Goal: Information Seeking & Learning: Find specific fact

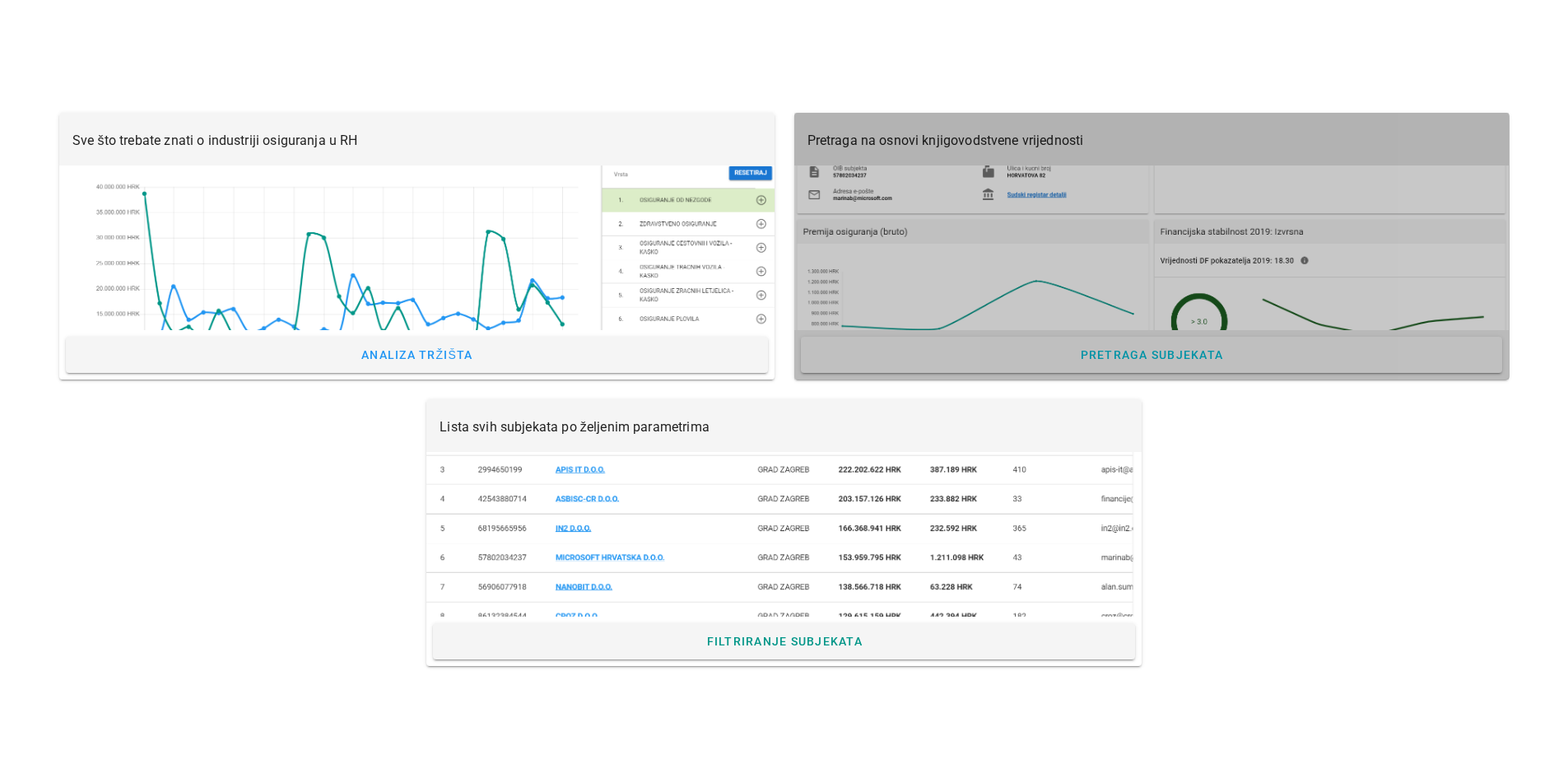
click at [1016, 233] on div at bounding box center [1152, 247] width 715 height 164
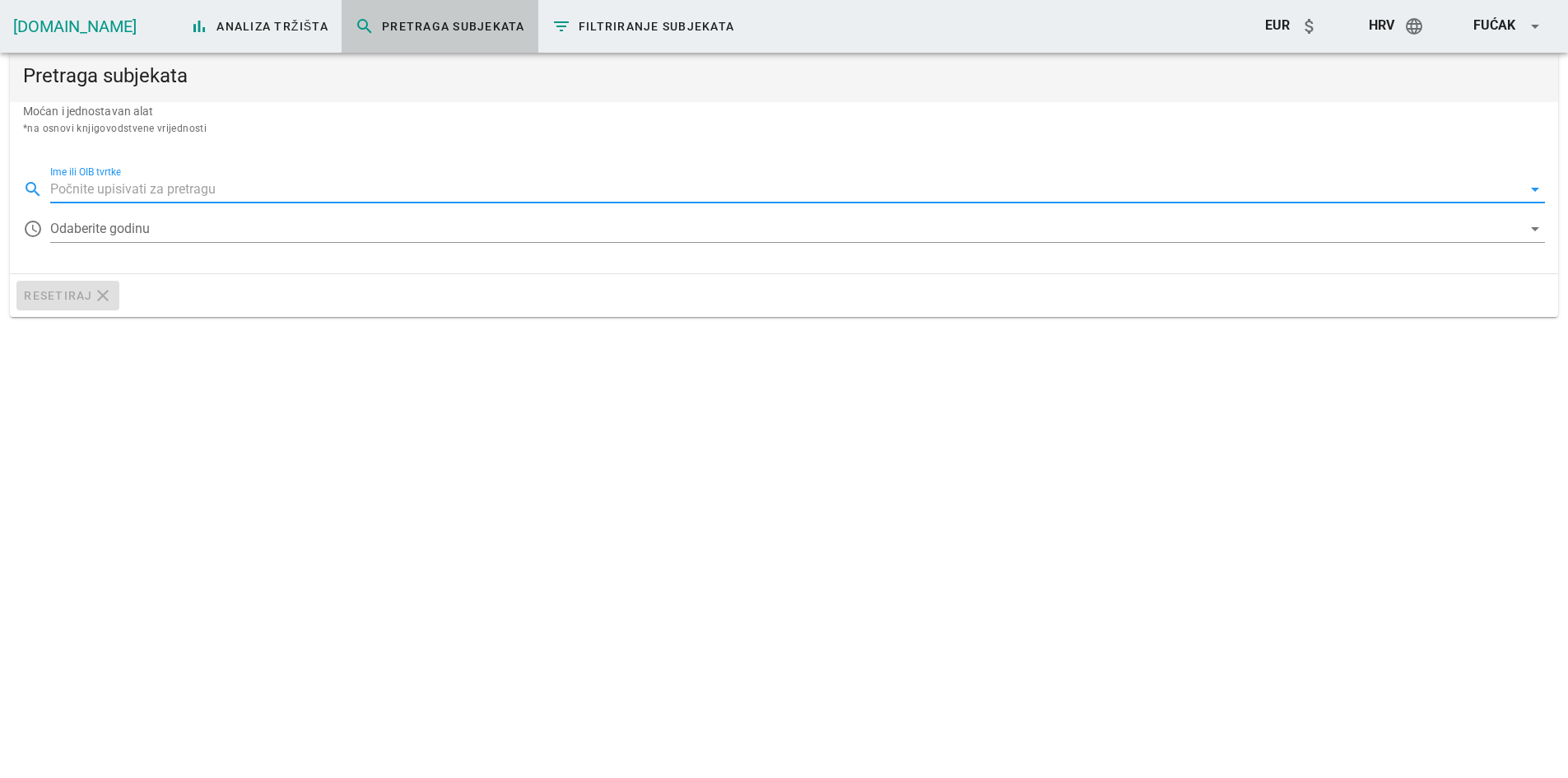
click at [122, 190] on input "Ime ili OIB tvrtke" at bounding box center [786, 189] width 1472 height 27
paste input "21524988642"
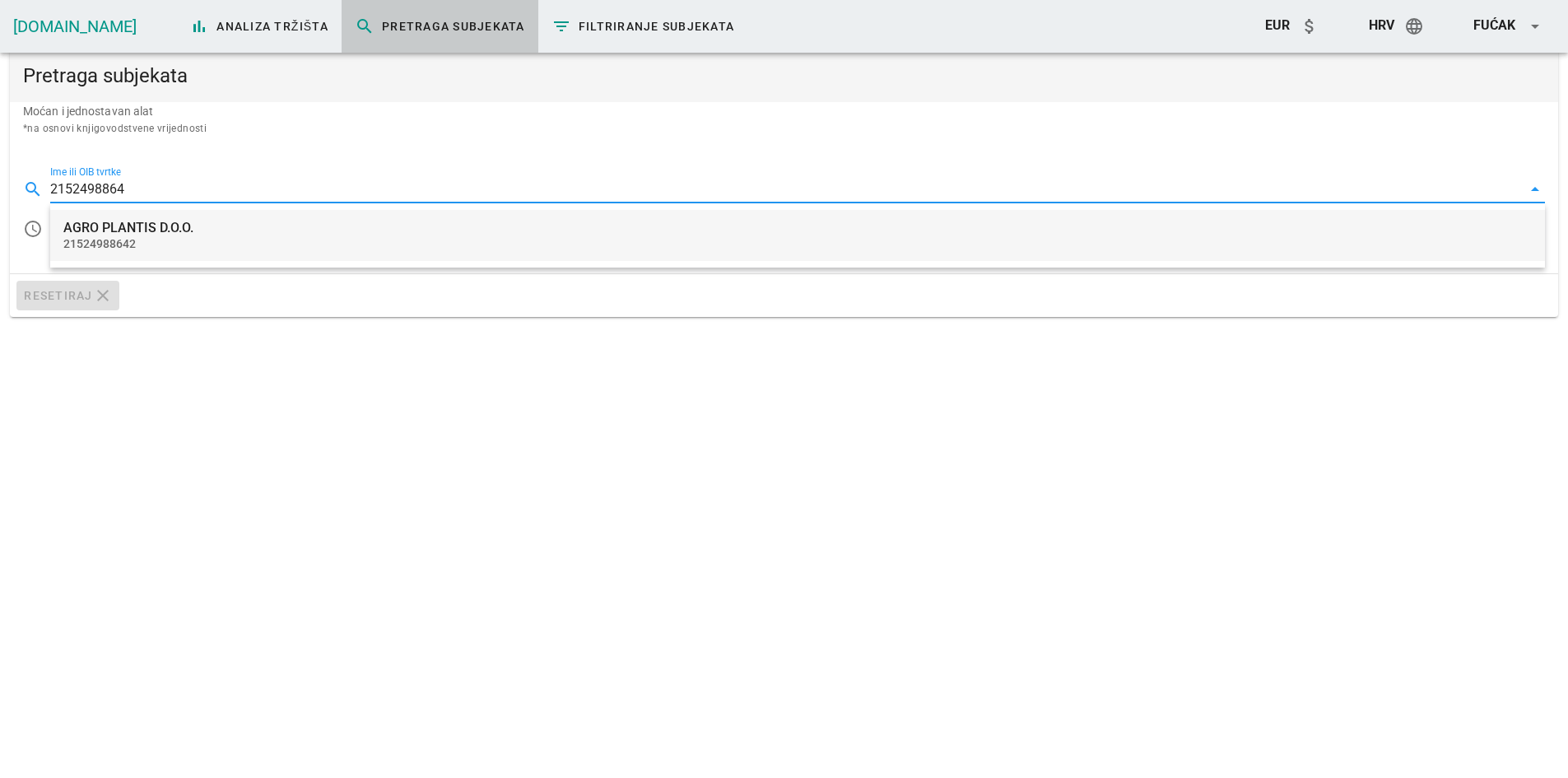
click at [171, 231] on div "AGRO PLANTIS D.O.O." at bounding box center [797, 228] width 1469 height 16
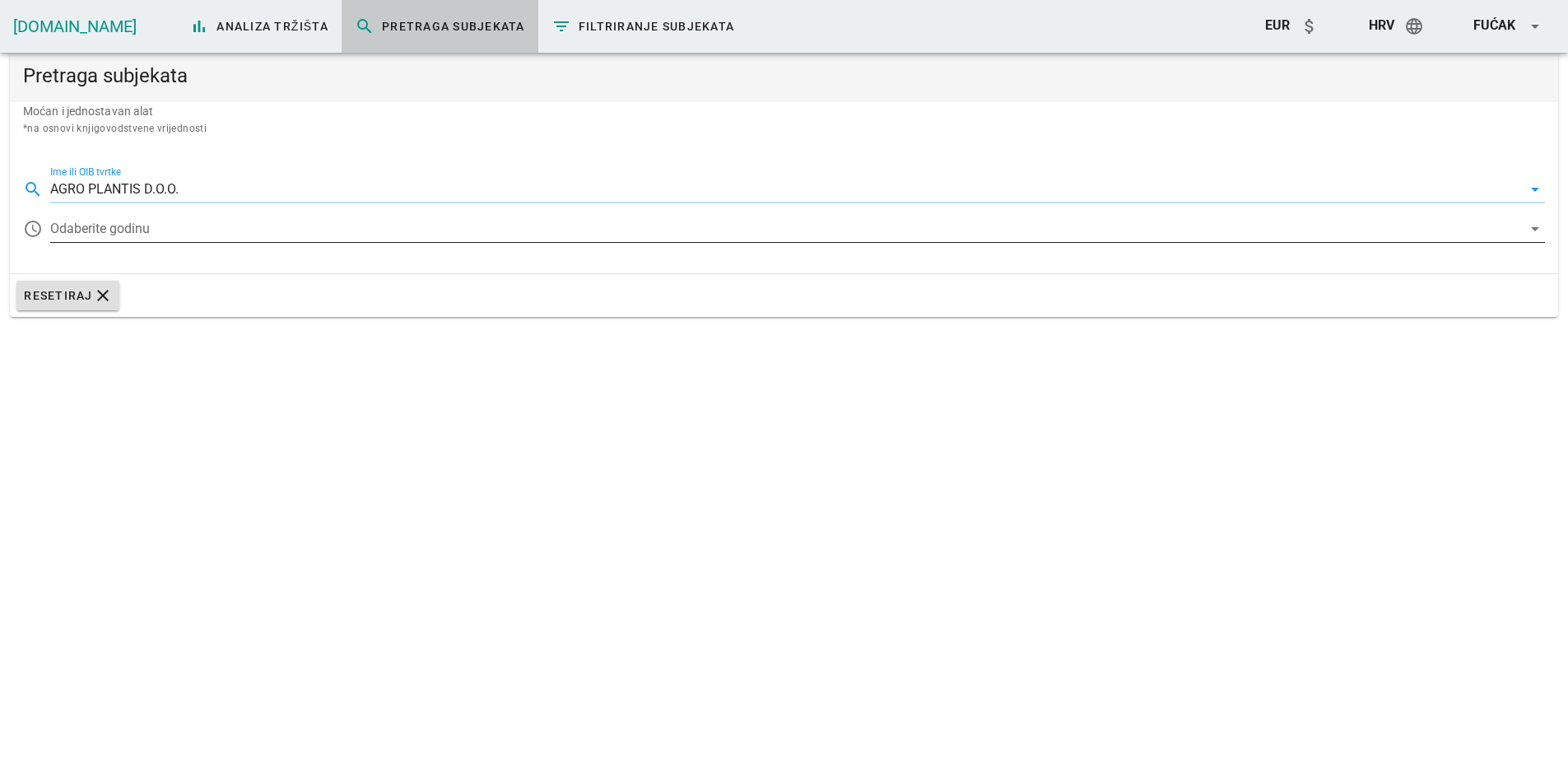
click at [153, 233] on div at bounding box center [786, 230] width 1472 height 27
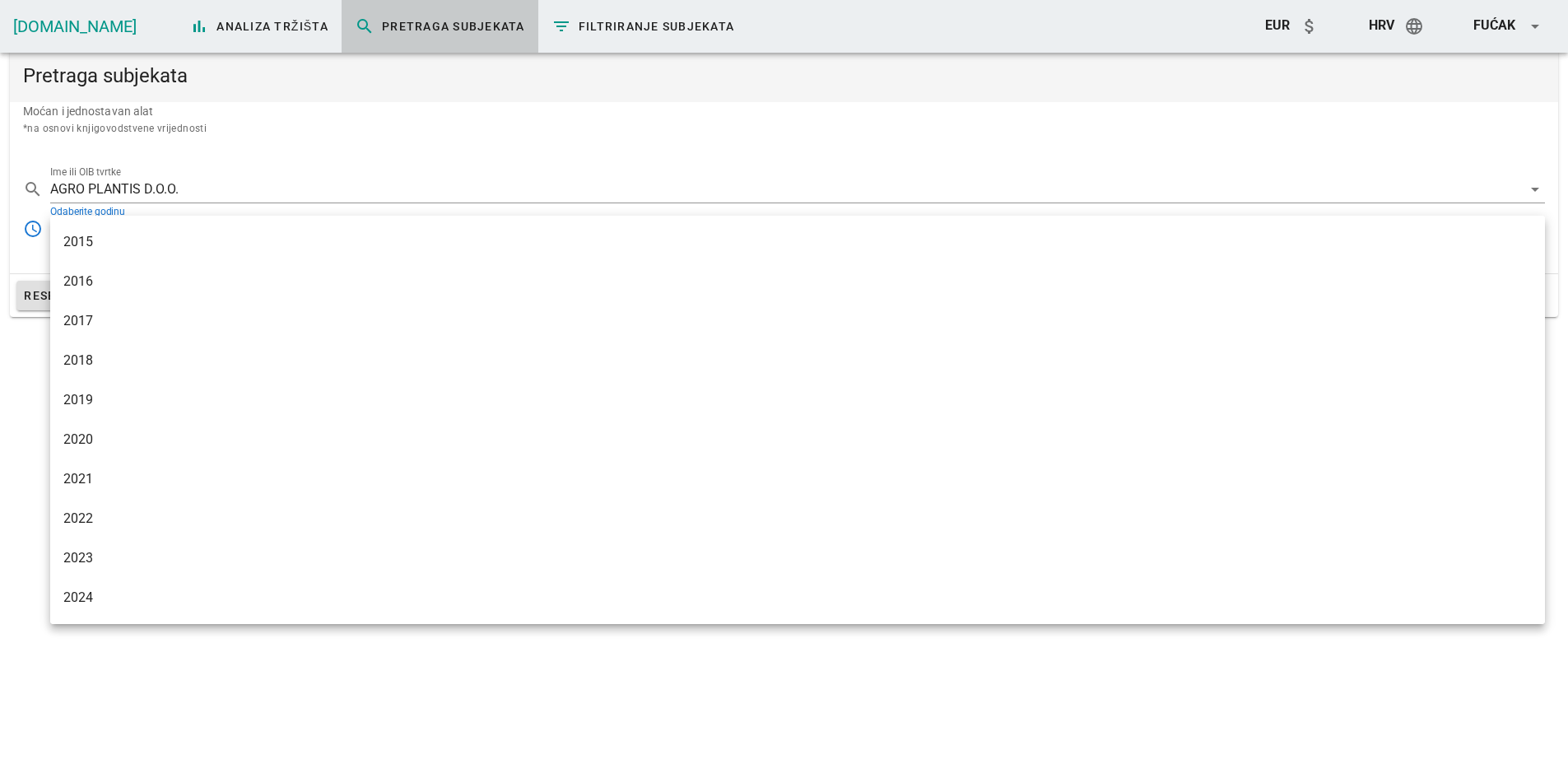
click at [110, 587] on div "2024" at bounding box center [797, 598] width 1469 height 36
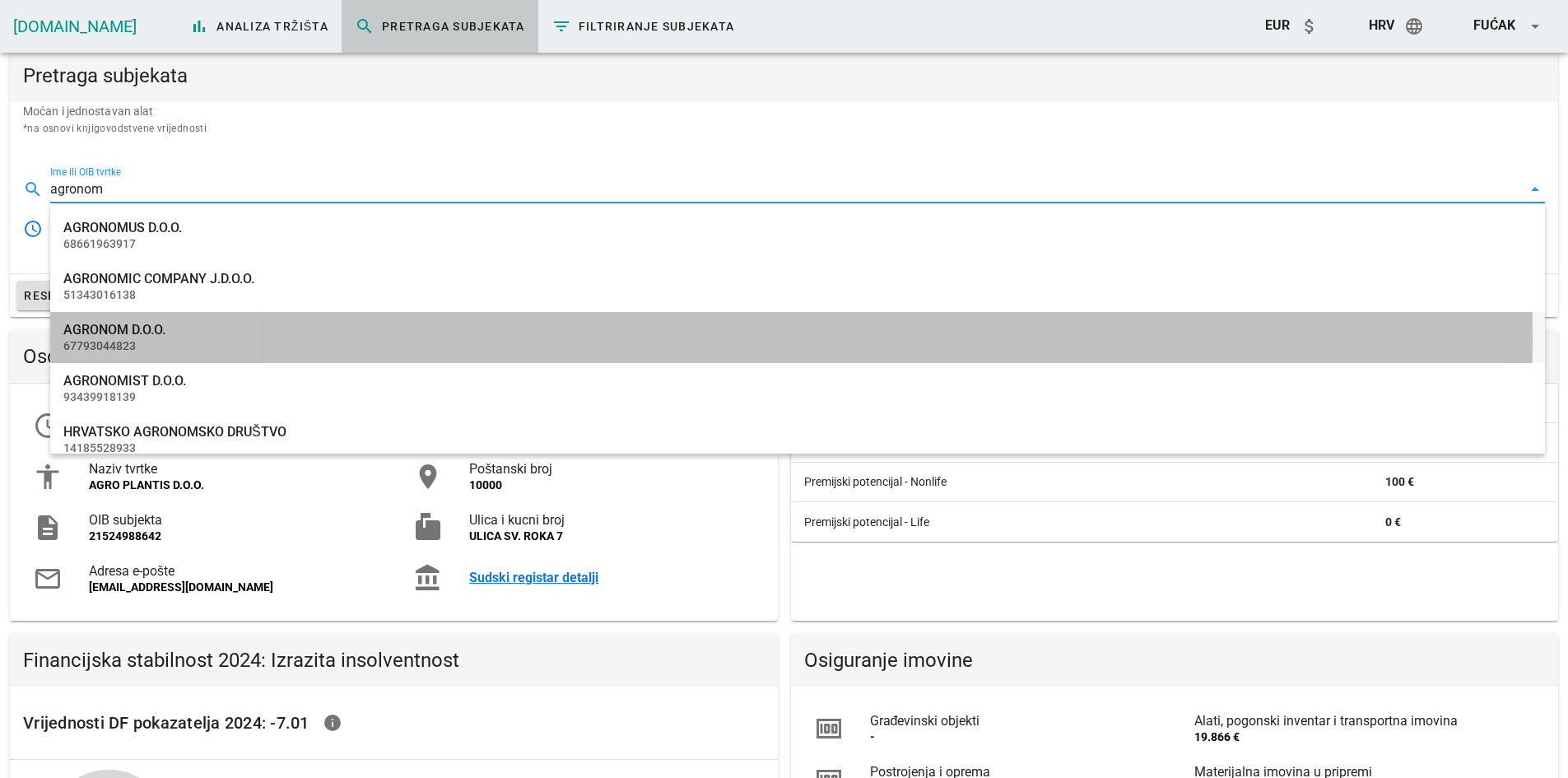
click at [149, 339] on div "67793044823" at bounding box center [797, 347] width 1469 height 14
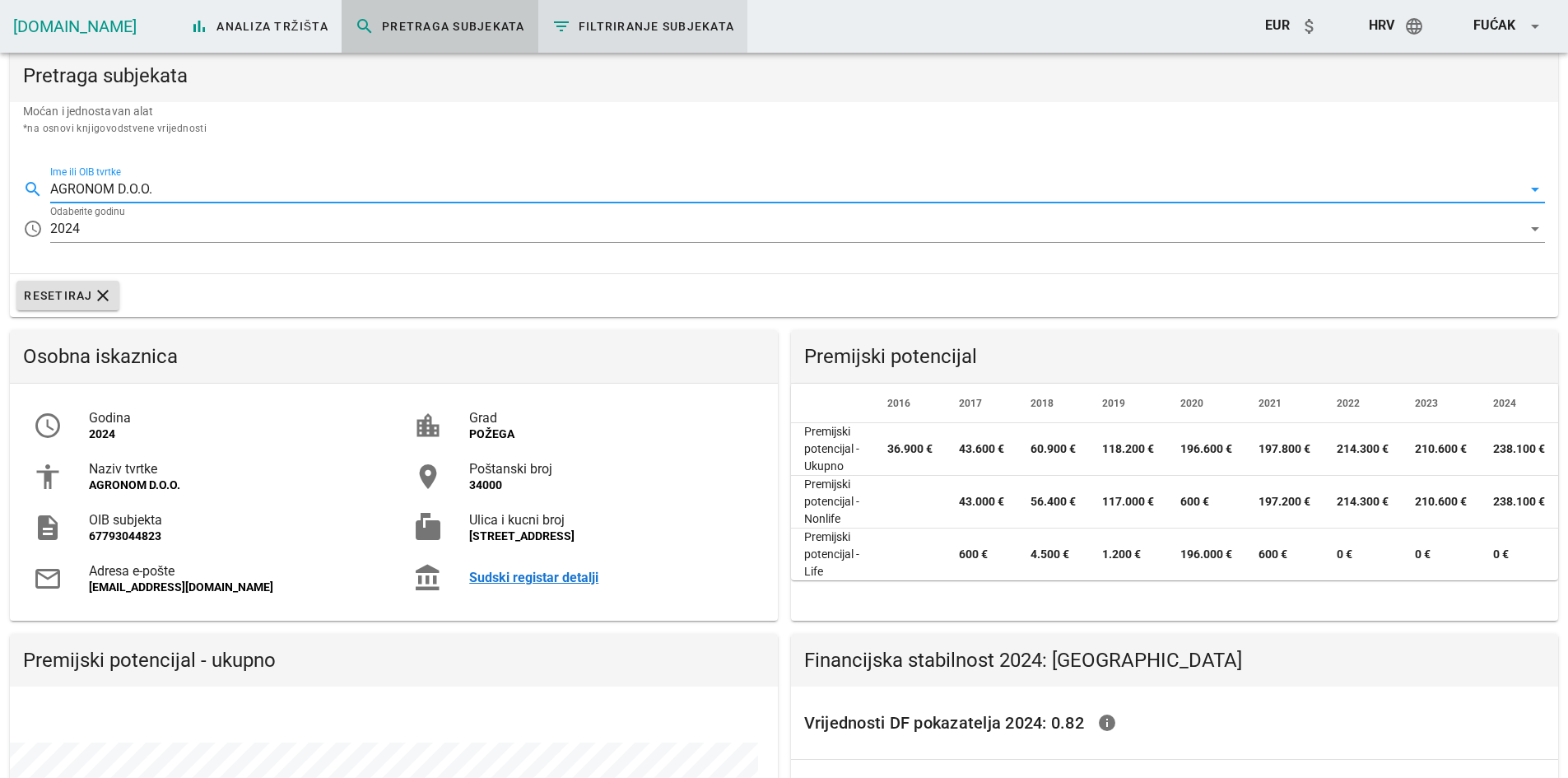
scroll to position [319, 767]
click at [521, 584] on div "Sudski registar detalji" at bounding box center [612, 578] width 285 height 16
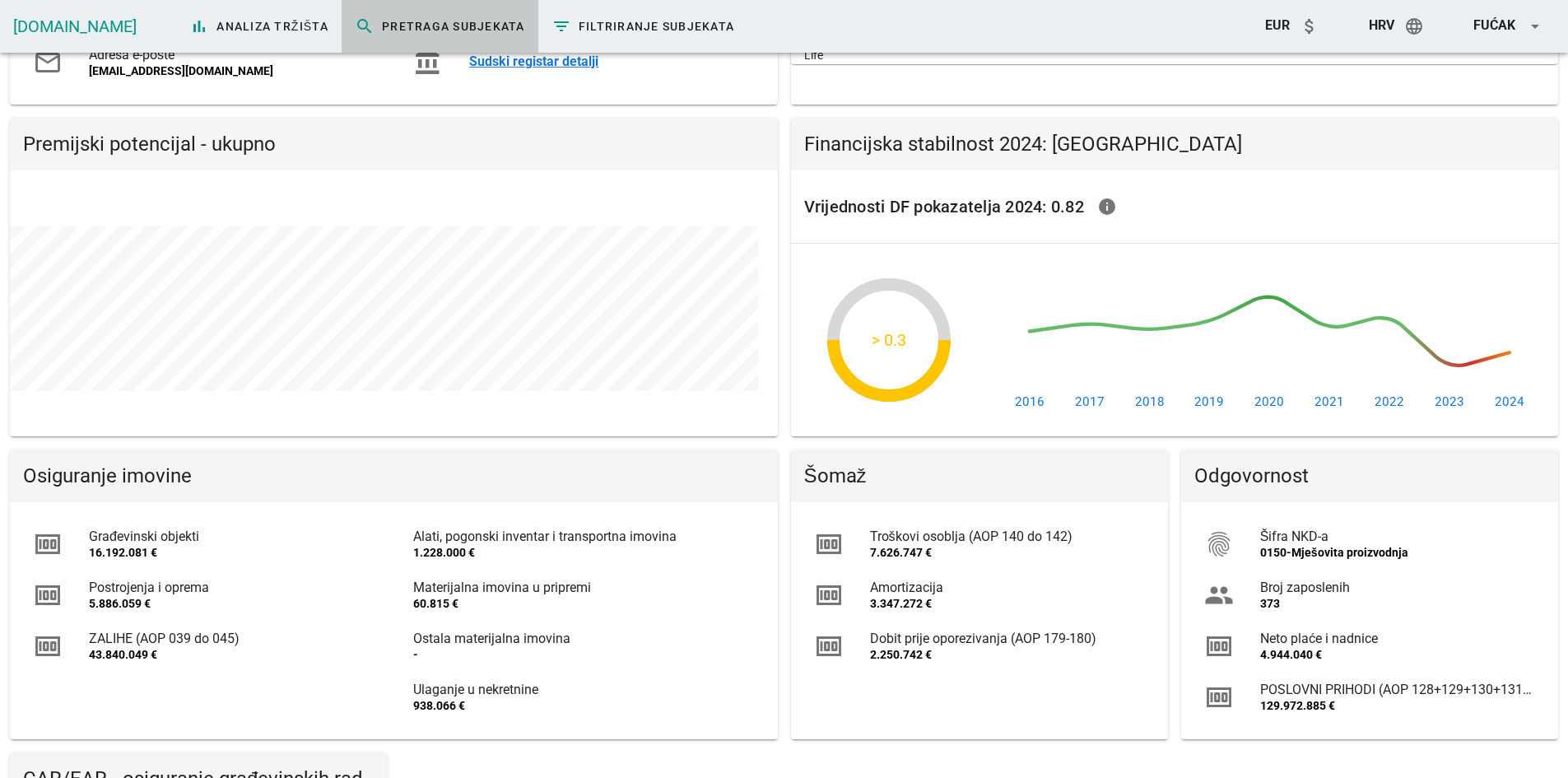
scroll to position [824, 0]
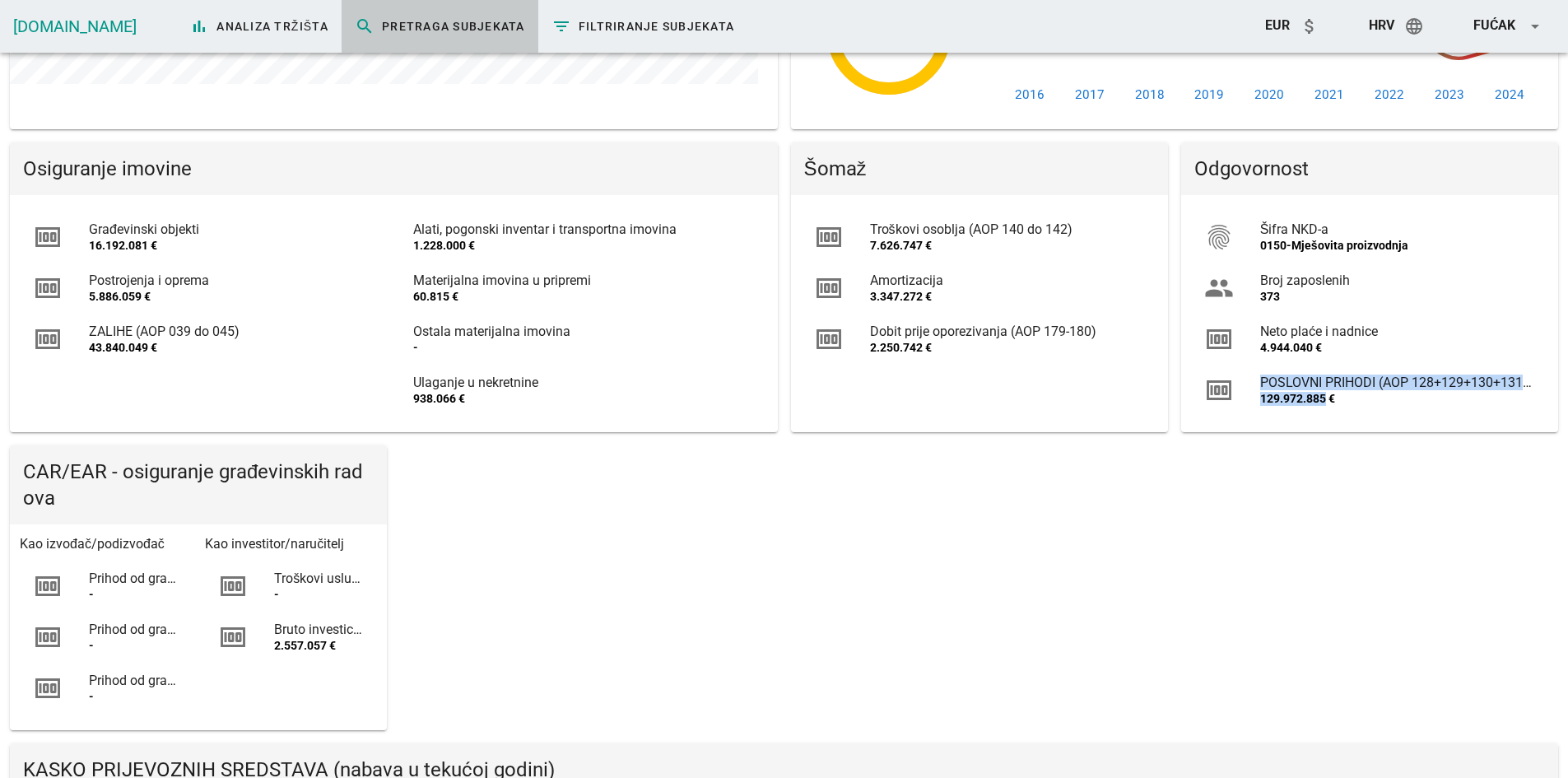
drag, startPoint x: 1324, startPoint y: 398, endPoint x: 1272, endPoint y: 406, distance: 52.6
click at [1249, 388] on div "money POSLOVNI PRIHODI (AOP 128+129+130+131+132) 129.972.885 €" at bounding box center [1370, 389] width 357 height 51
click at [1303, 395] on div "129.972.885 €" at bounding box center [1398, 399] width 275 height 14
click at [1304, 395] on div "129.972.885 €" at bounding box center [1398, 399] width 275 height 14
drag, startPoint x: 1260, startPoint y: 397, endPoint x: 1324, endPoint y: 407, distance: 64.8
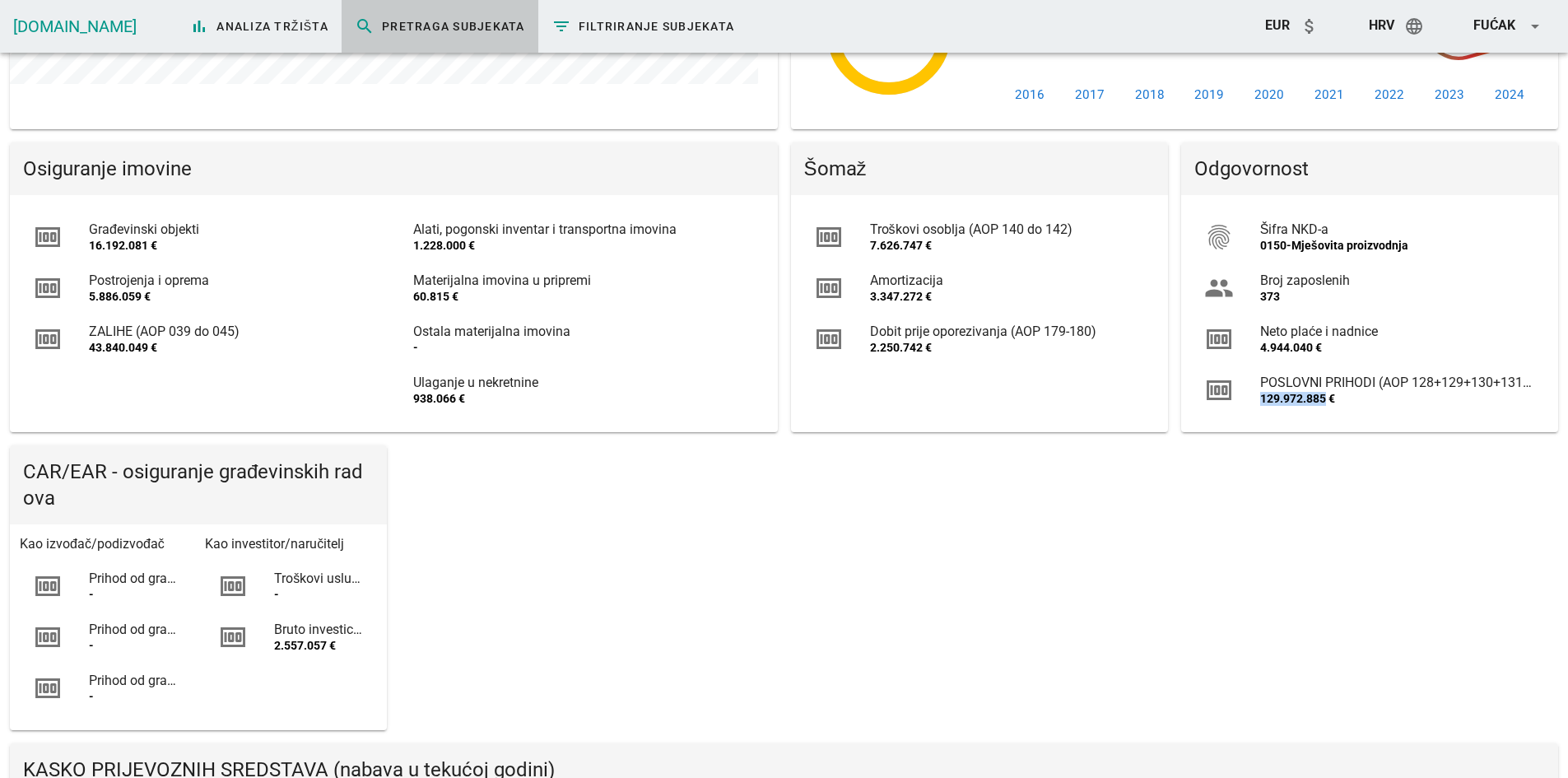
click at [1324, 399] on div "129.972.885 €" at bounding box center [1398, 399] width 275 height 14
copy div "129.972.885"
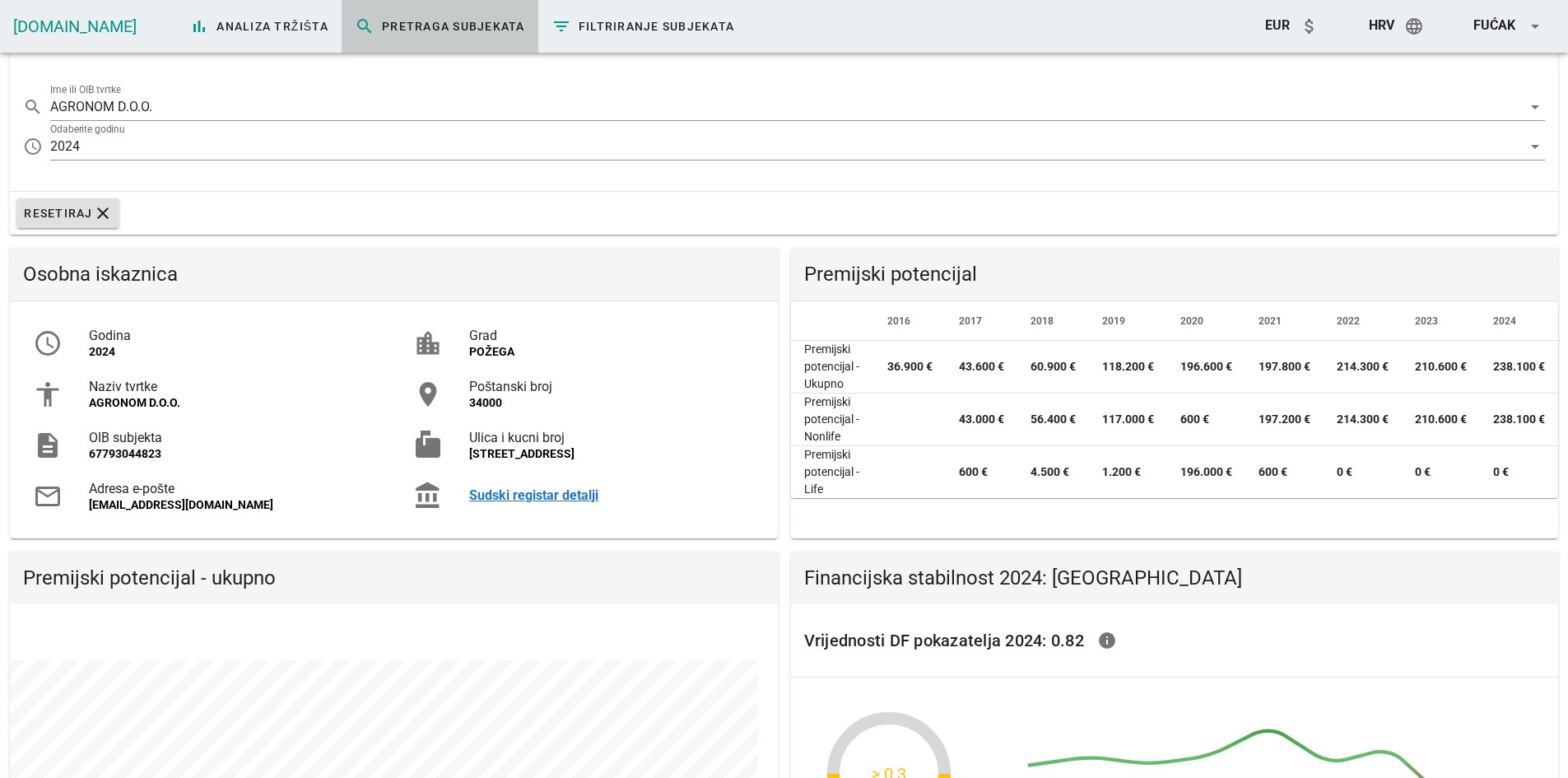
scroll to position [0, 0]
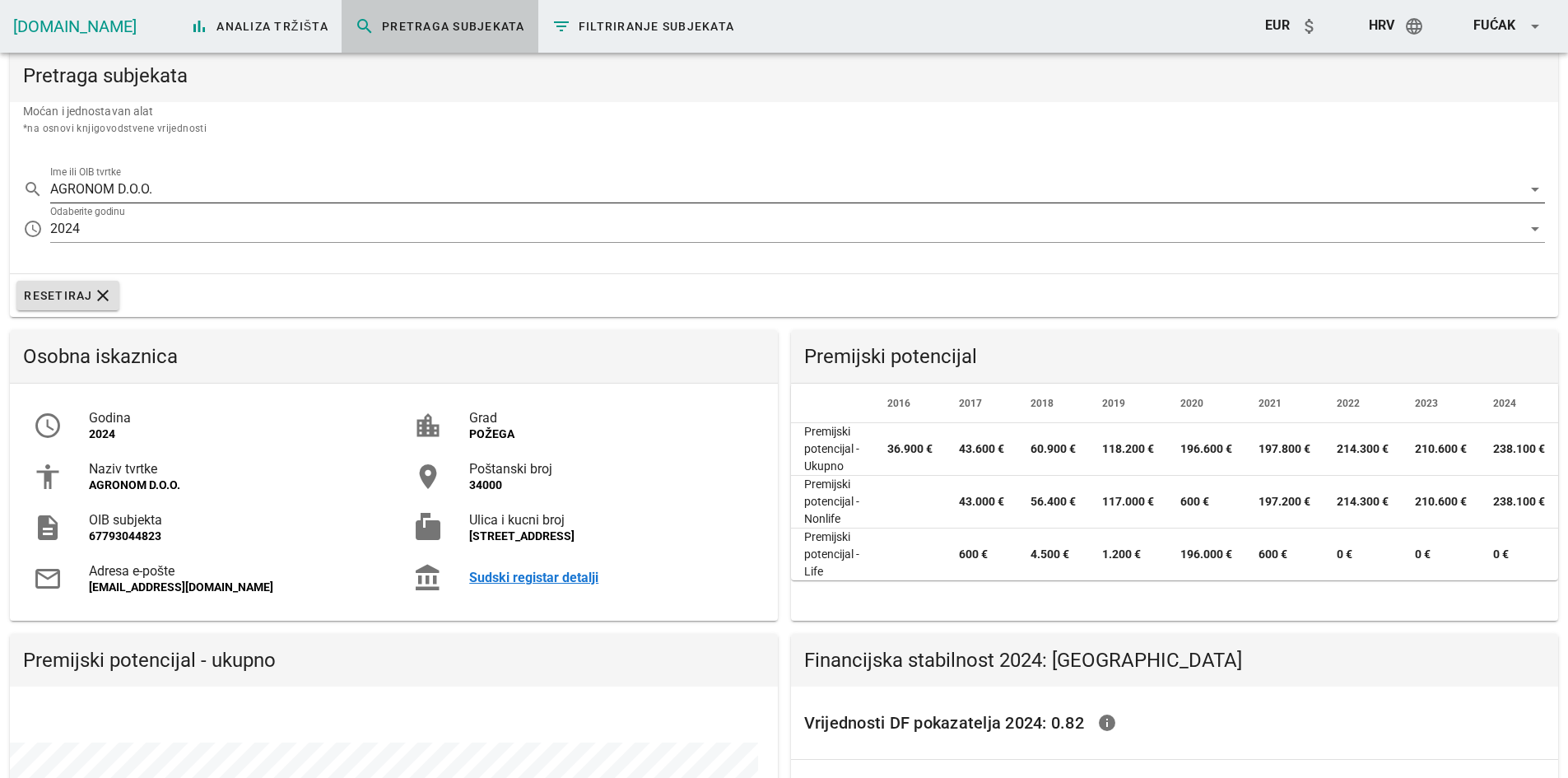
click at [129, 174] on div "search Ime ili OIB tvrtke AGRONOM D.O.O. arrow_drop_down" at bounding box center [784, 184] width 1522 height 37
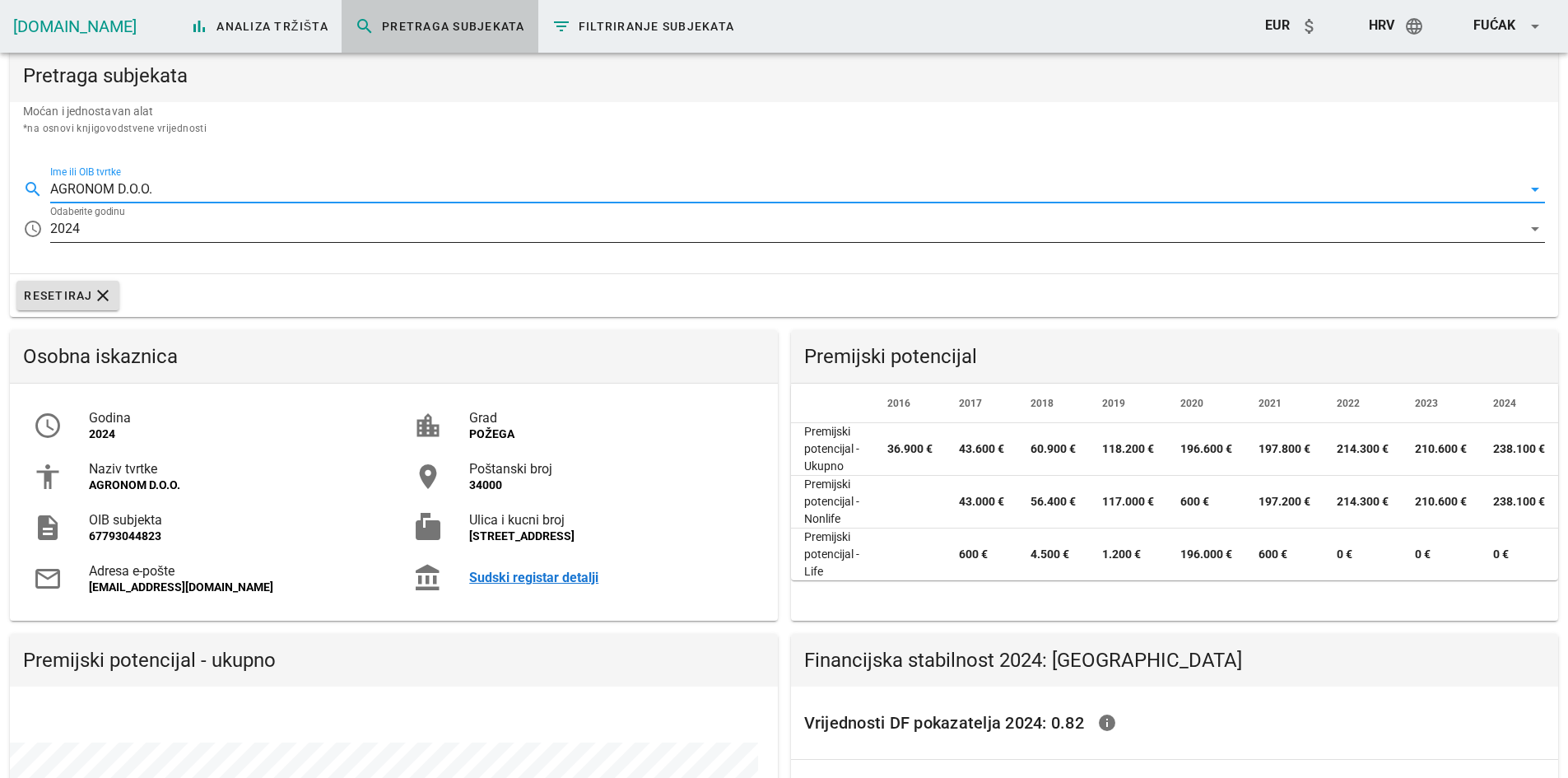
paste input "62948535172"
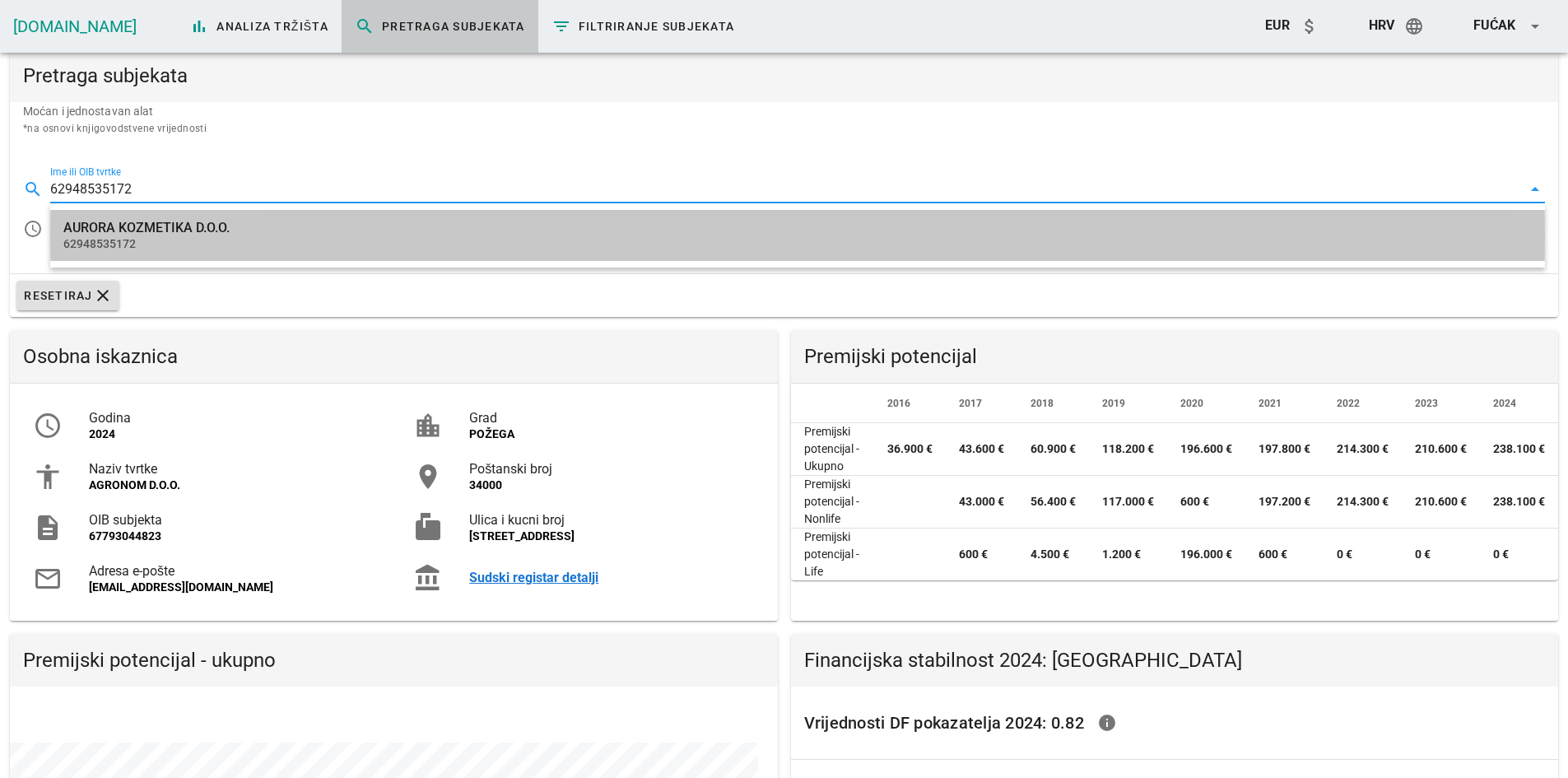
click at [198, 239] on div "62948535172" at bounding box center [797, 245] width 1469 height 14
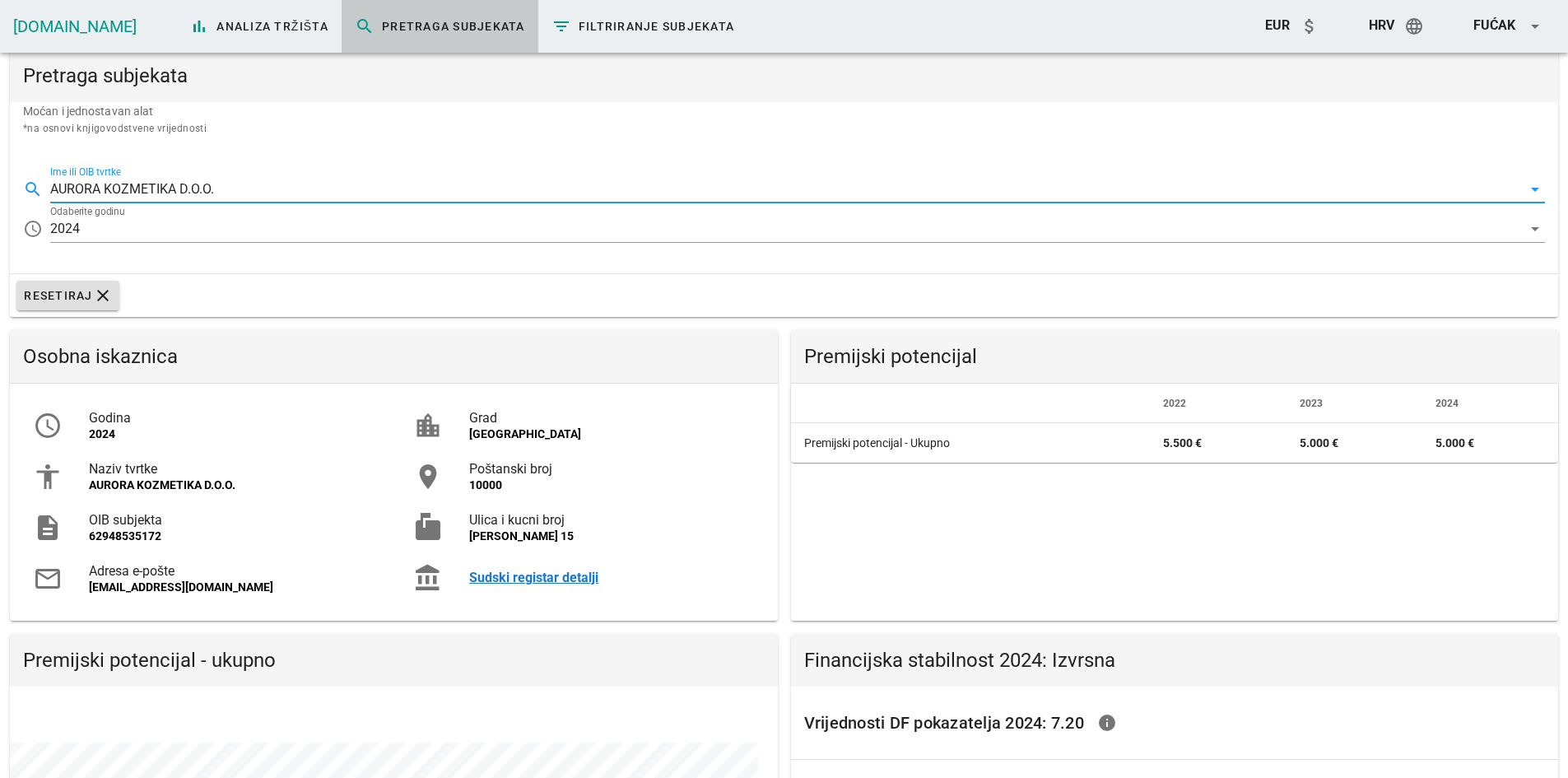
scroll to position [319, 767]
click at [526, 581] on div "Sudski registar detalji" at bounding box center [612, 578] width 285 height 16
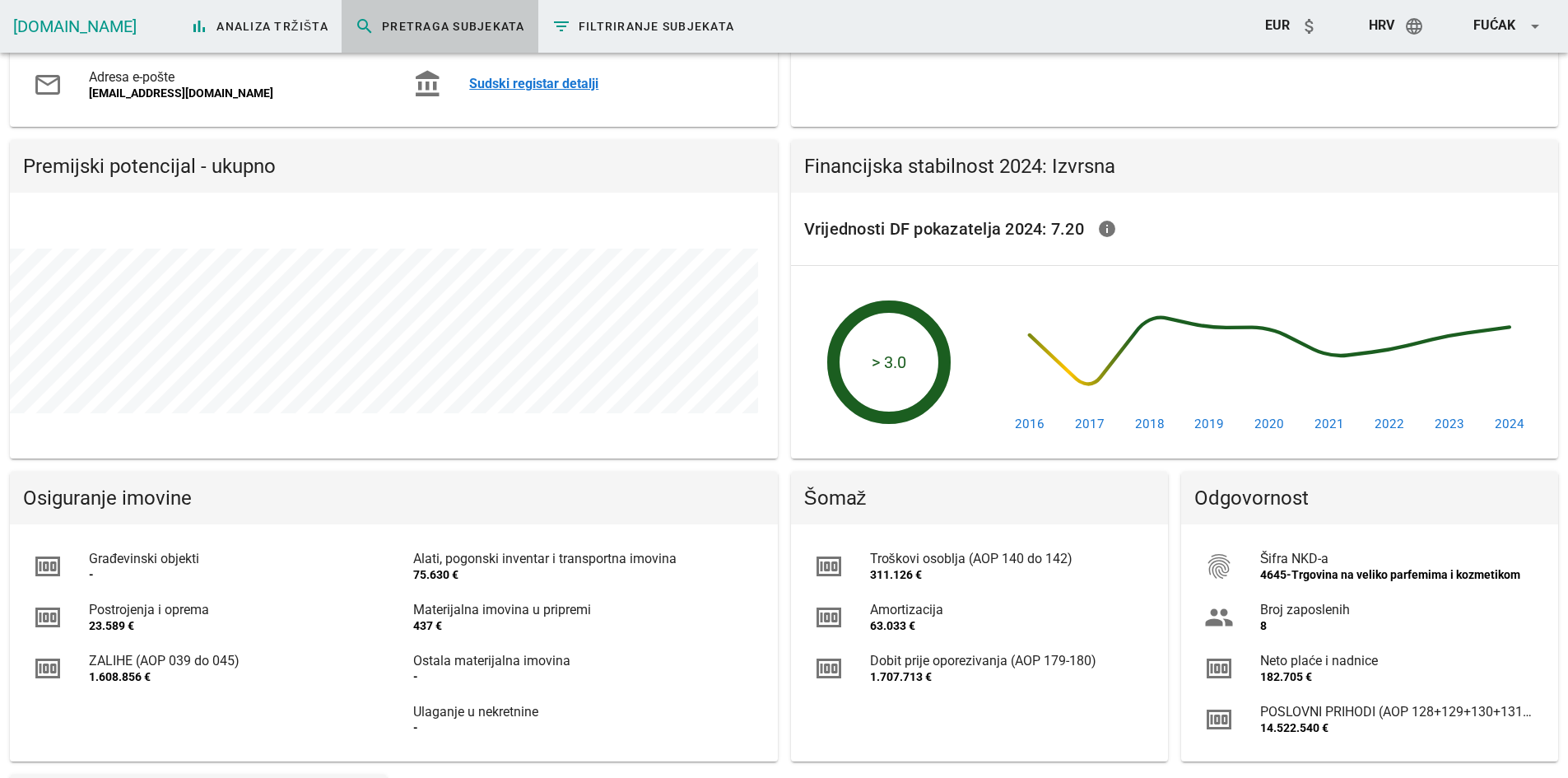
scroll to position [741, 0]
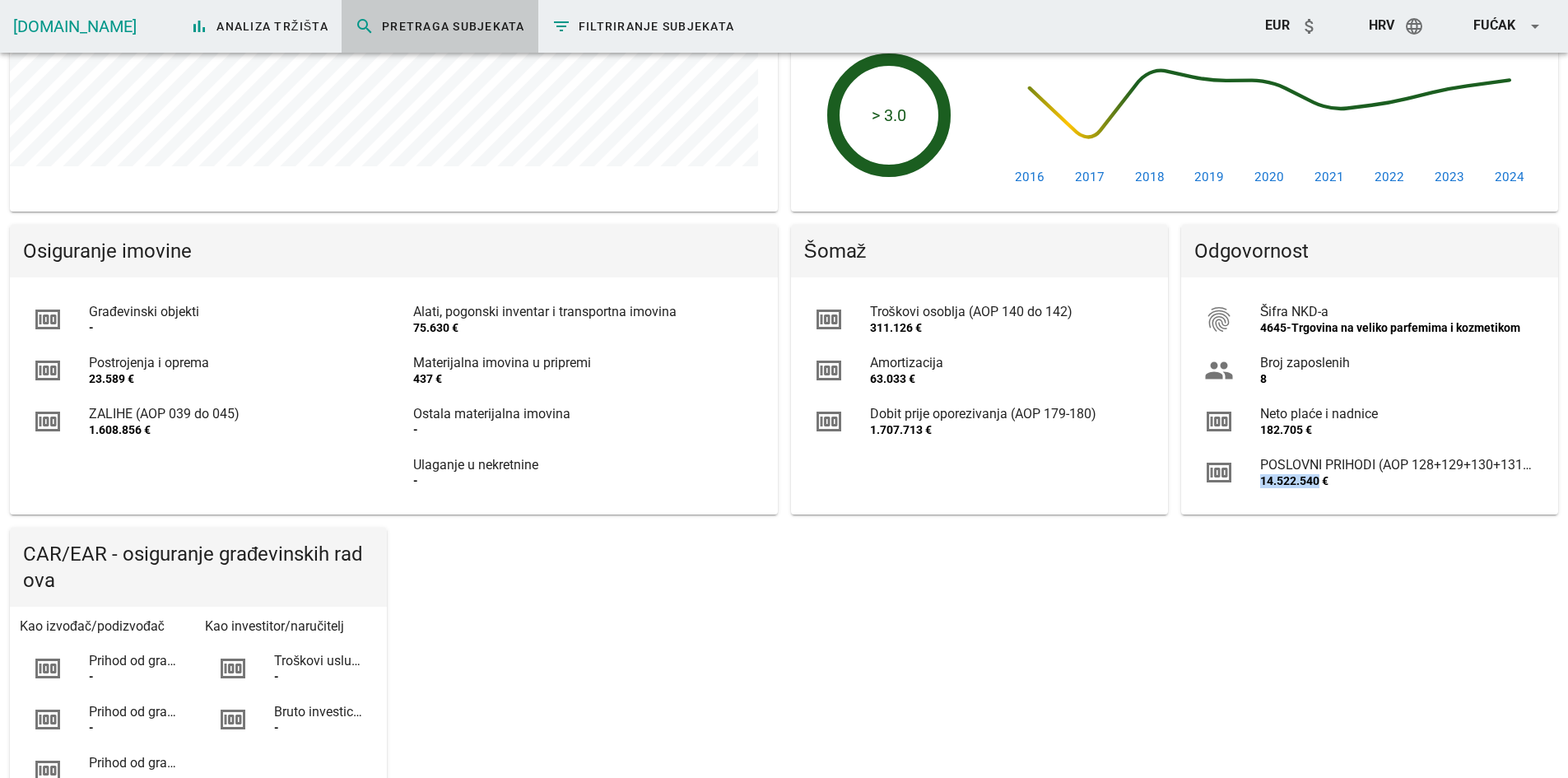
drag, startPoint x: 1297, startPoint y: 475, endPoint x: 1251, endPoint y: 480, distance: 46.3
click at [1251, 480] on div "money POSLOVNI PRIHODI (AOP 128+129+130+131+132) 14.522.540 €" at bounding box center [1370, 473] width 357 height 51
copy div "14.522.540"
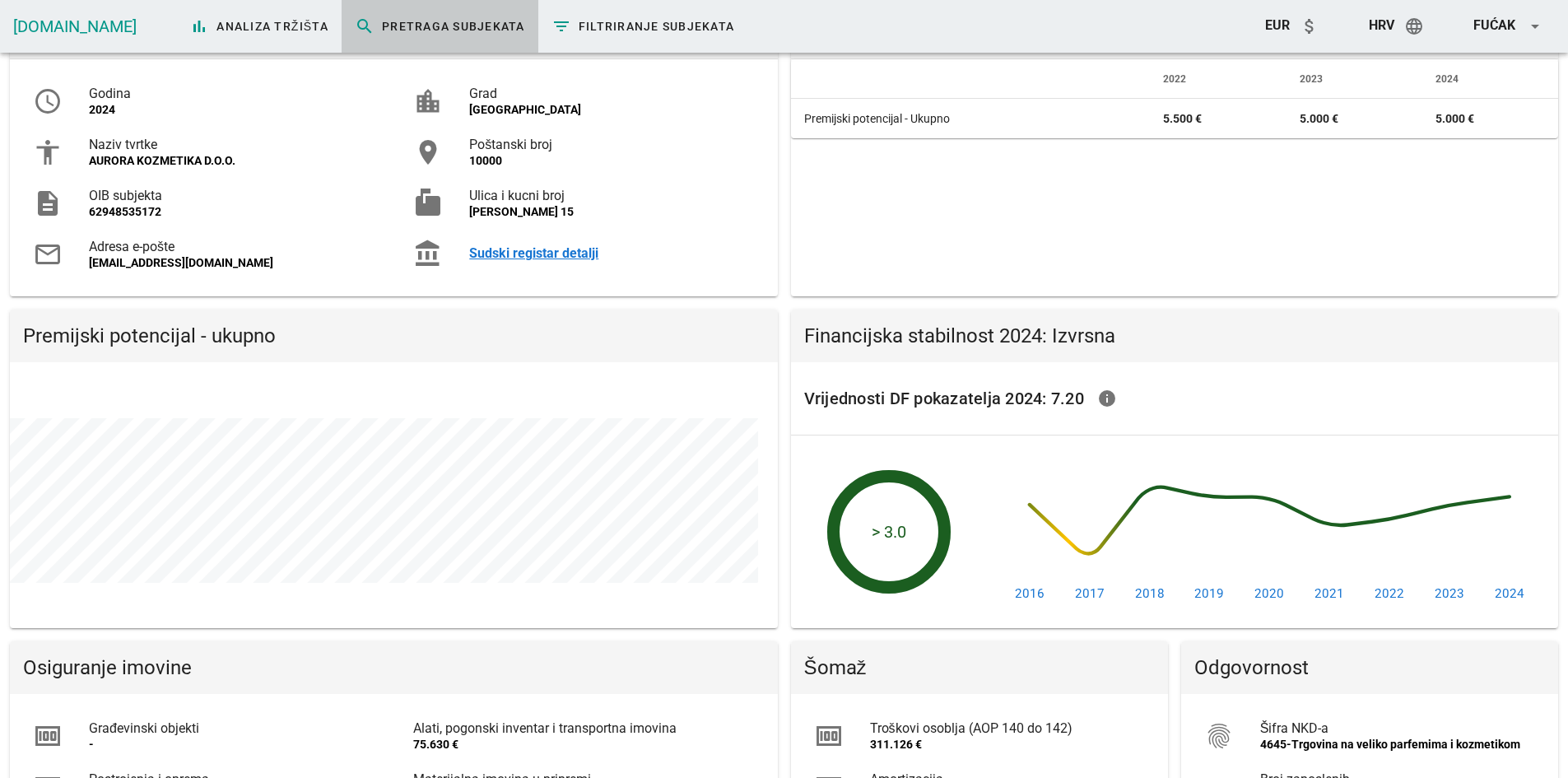
scroll to position [0, 0]
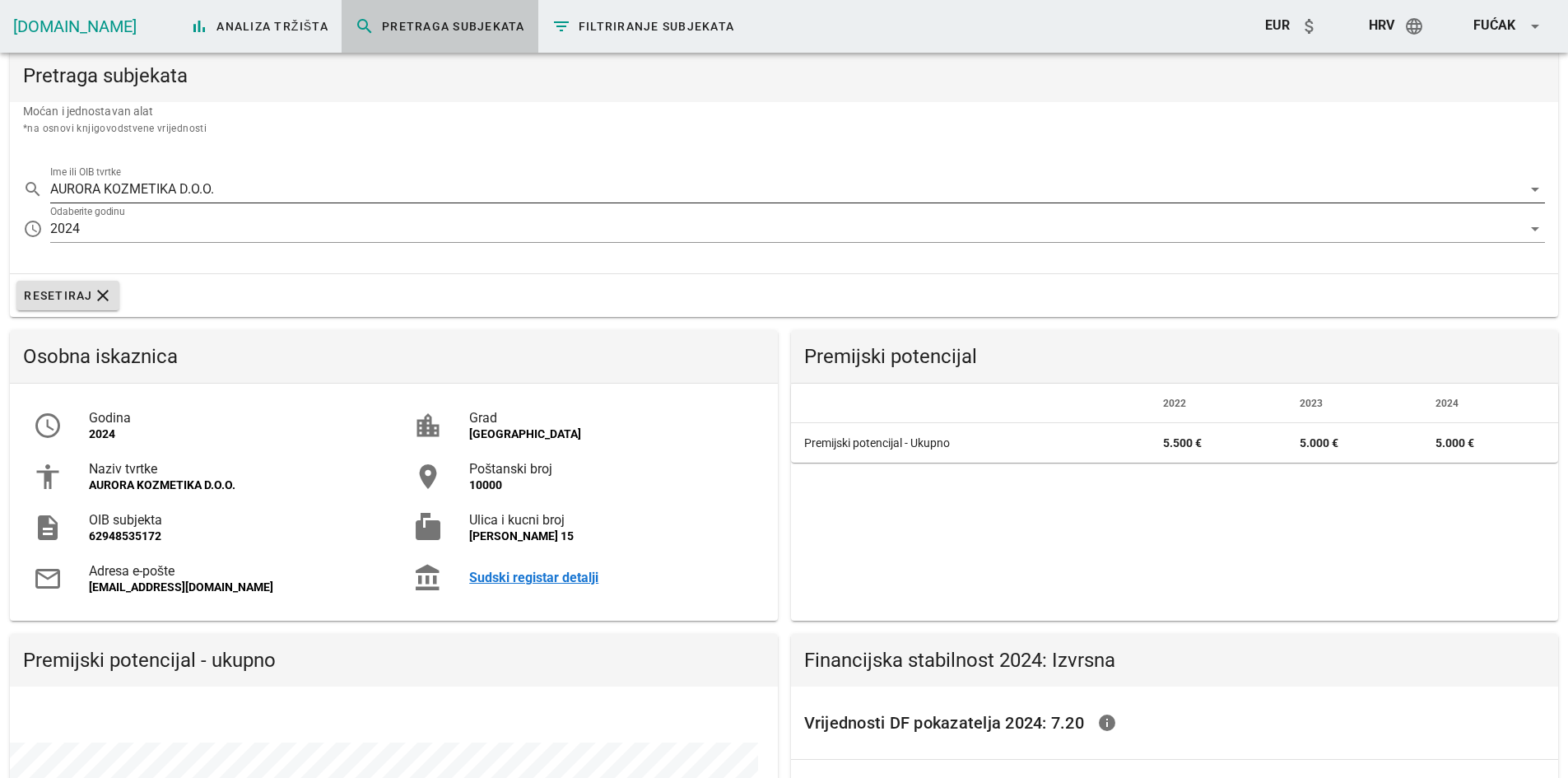
click at [135, 203] on div "Ime ili OIB tvrtke AURORA KOZMETIKA D.O.O. arrow_drop_down" at bounding box center [797, 189] width 1495 height 27
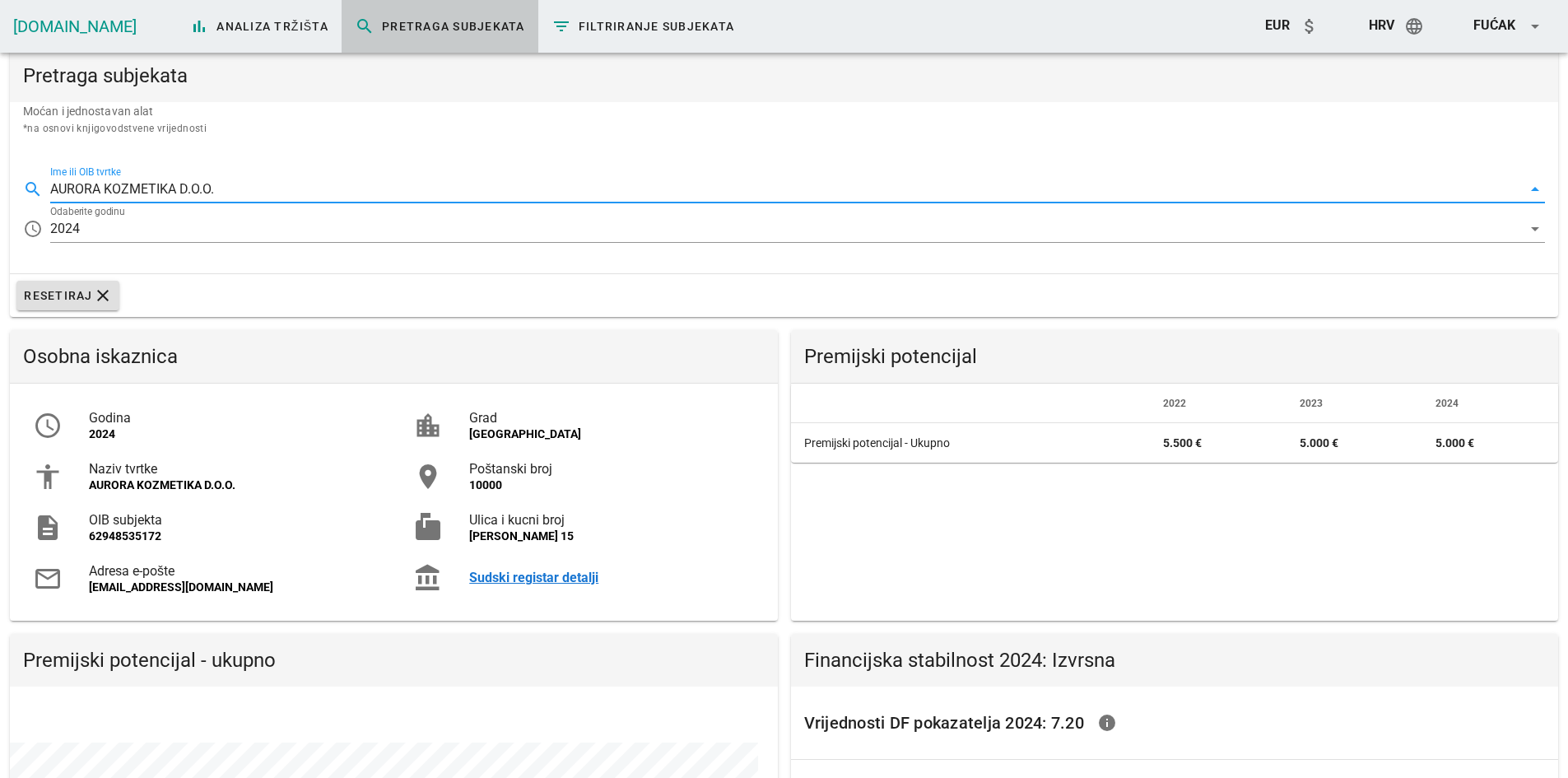
paste input "28045558789"
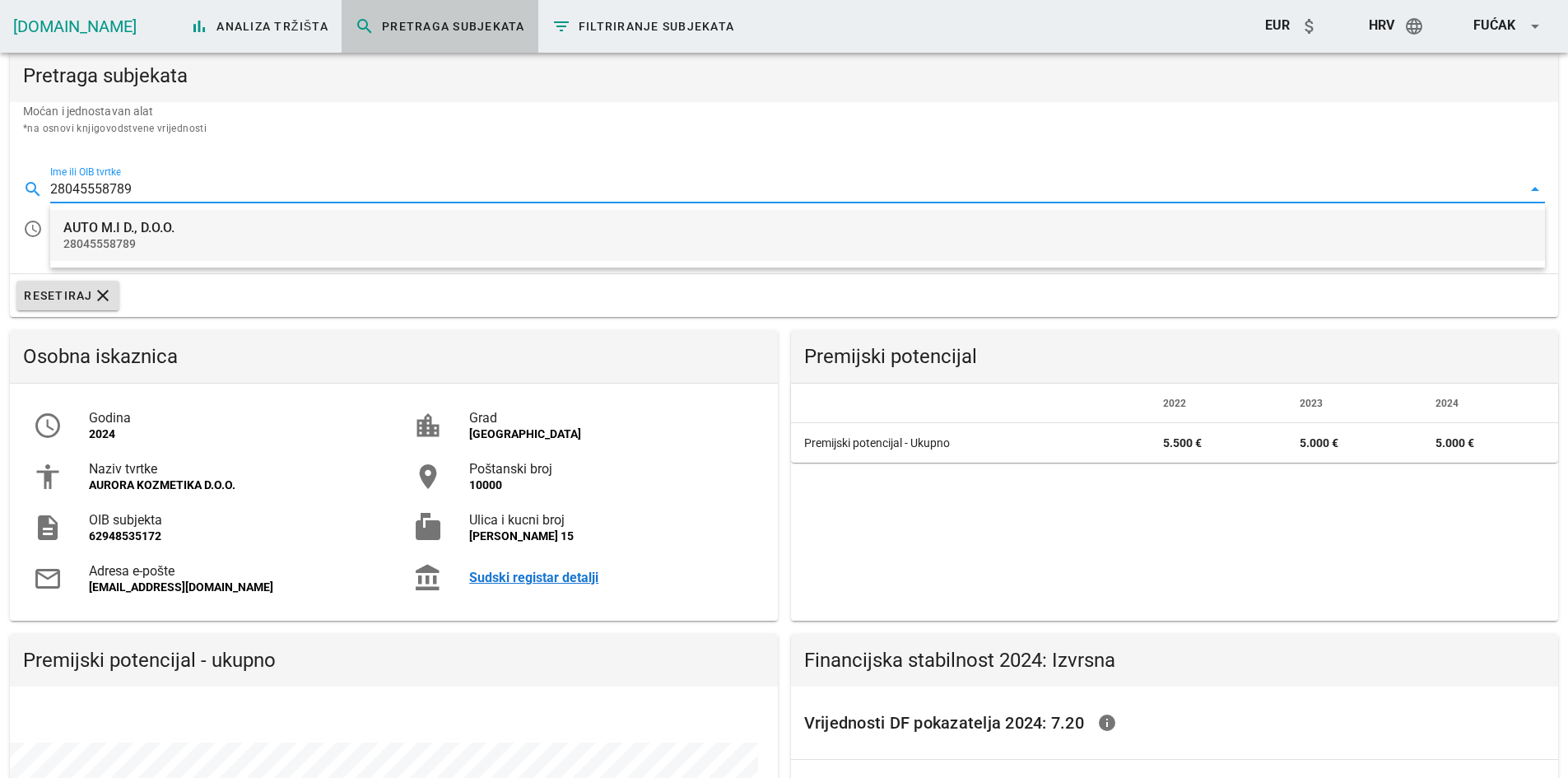
click at [132, 238] on div "28045558789" at bounding box center [797, 245] width 1469 height 14
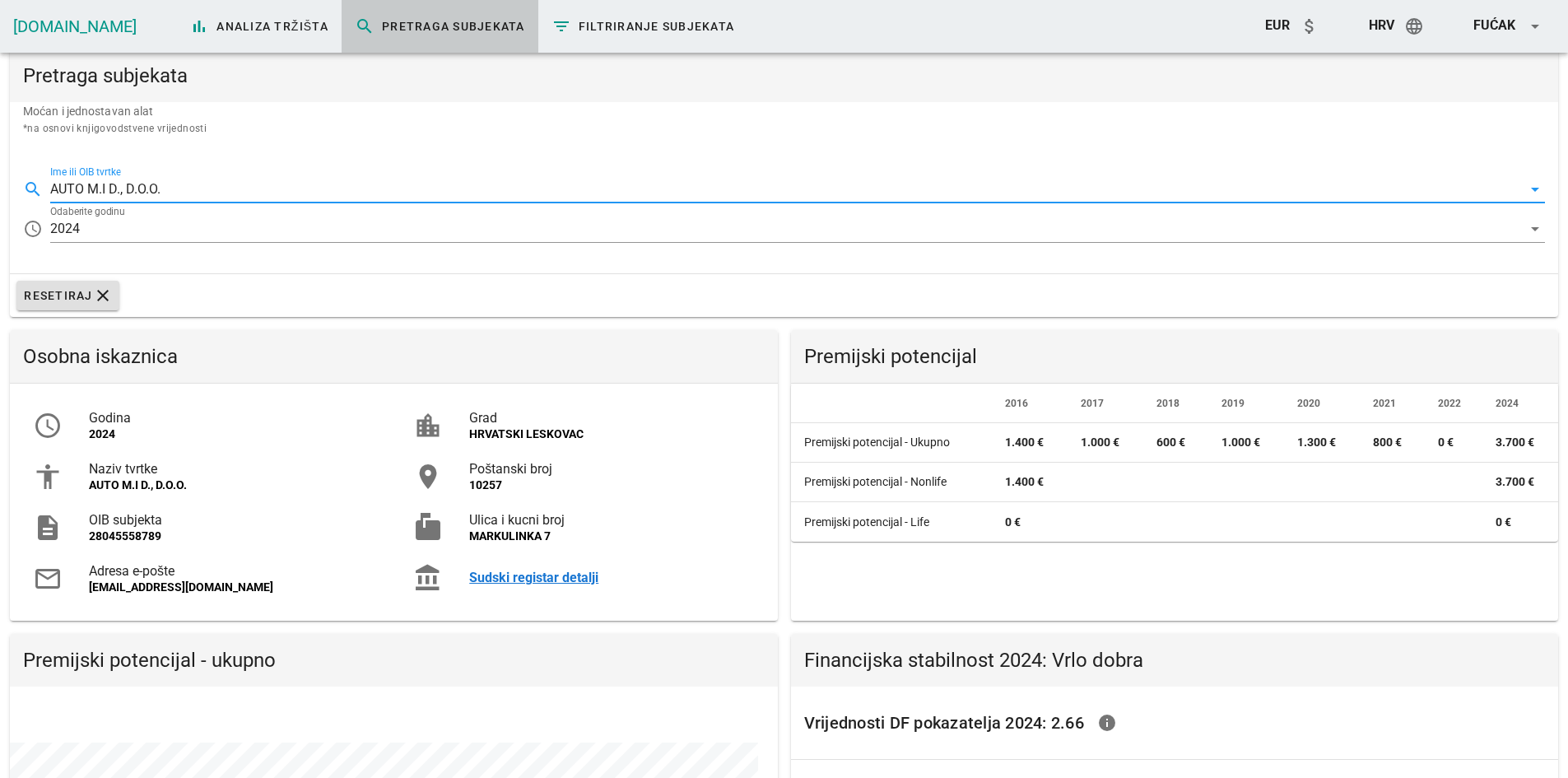
click at [515, 575] on div "Sudski registar detalji" at bounding box center [612, 578] width 285 height 16
click at [139, 192] on input "AUTO M.I D., D.O.O." at bounding box center [786, 189] width 1472 height 27
drag, startPoint x: 153, startPoint y: 181, endPoint x: -80, endPoint y: 200, distance: 233.8
paste input "43242611659"
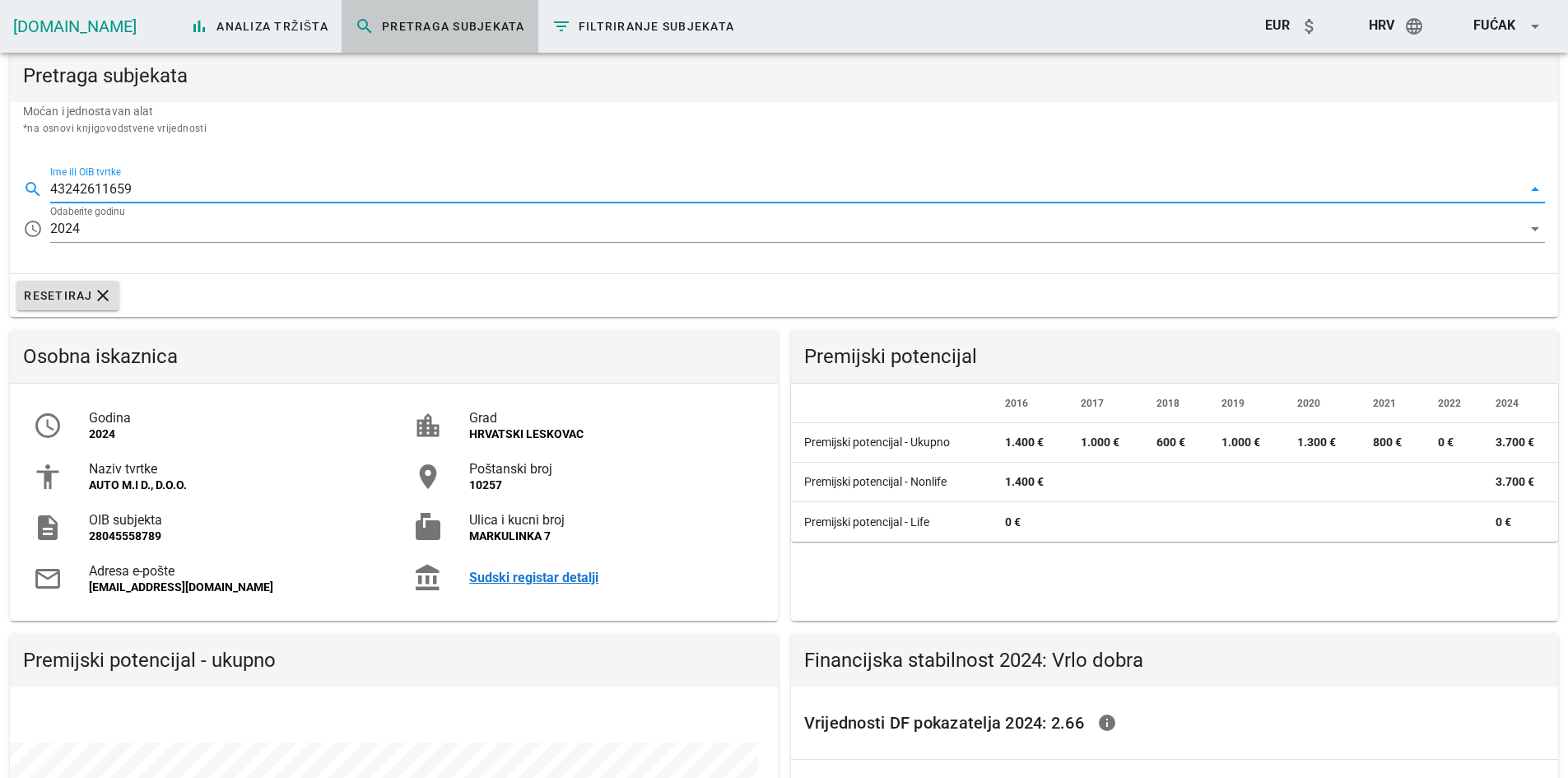
type input "43242611659"
click at [230, 228] on div "2024" at bounding box center [786, 230] width 1472 height 27
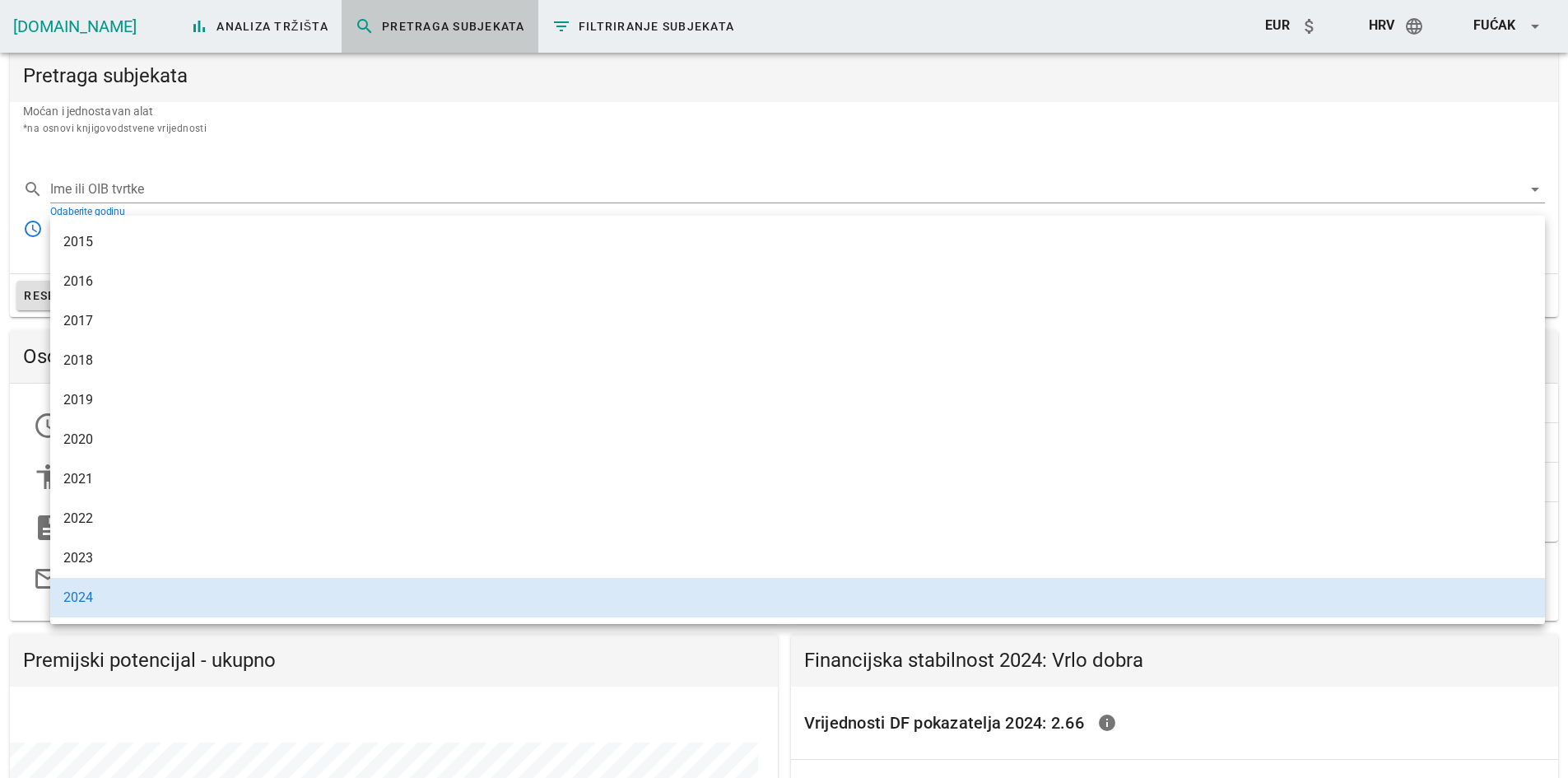
click at [99, 550] on div "2023" at bounding box center [797, 558] width 1469 height 16
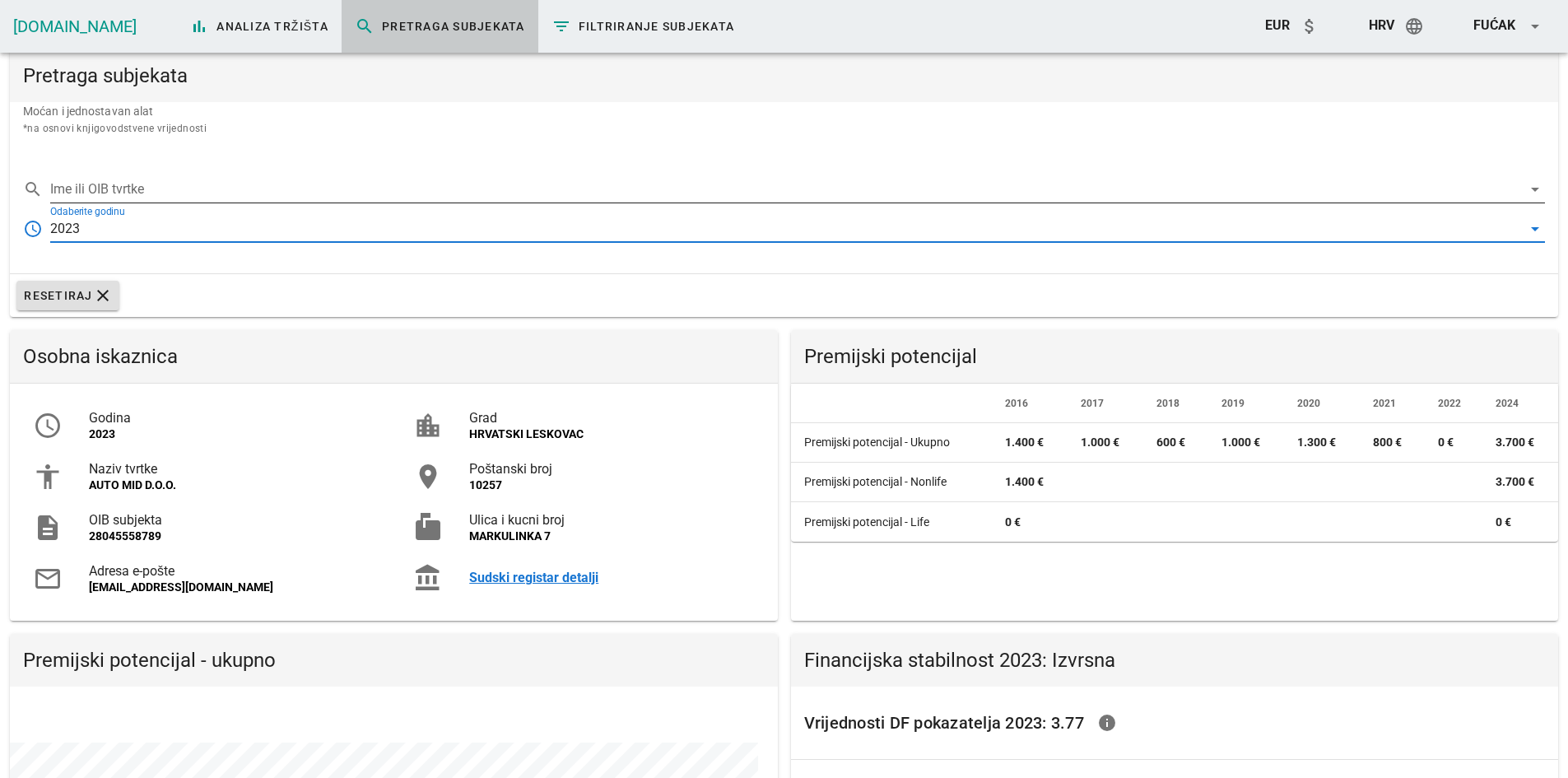
scroll to position [319, 767]
click at [113, 193] on input "Ime ili OIB tvrtke" at bounding box center [786, 189] width 1472 height 27
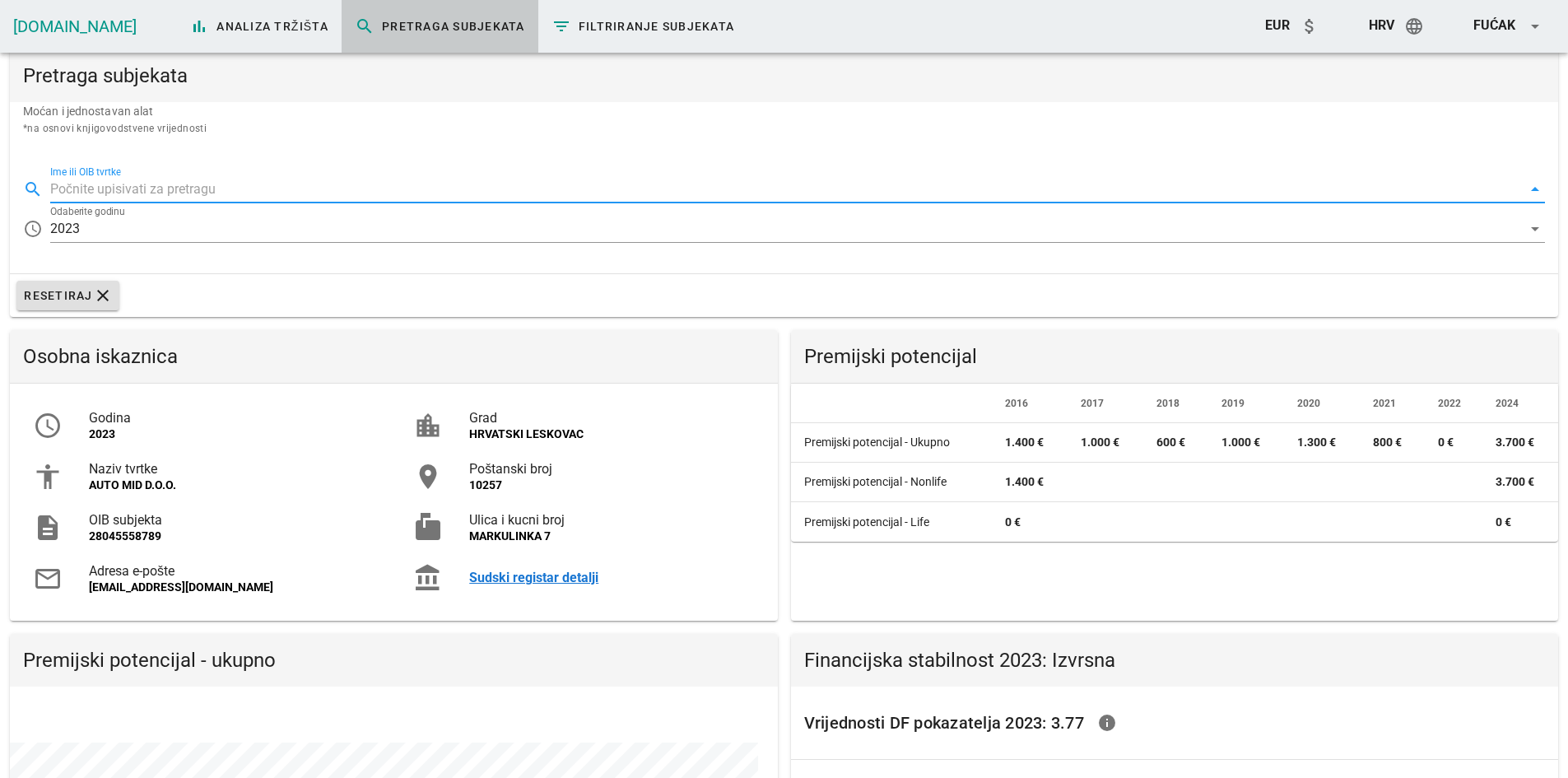
paste input "43242611659"
type input "43242611659"
